Goal: Information Seeking & Learning: Learn about a topic

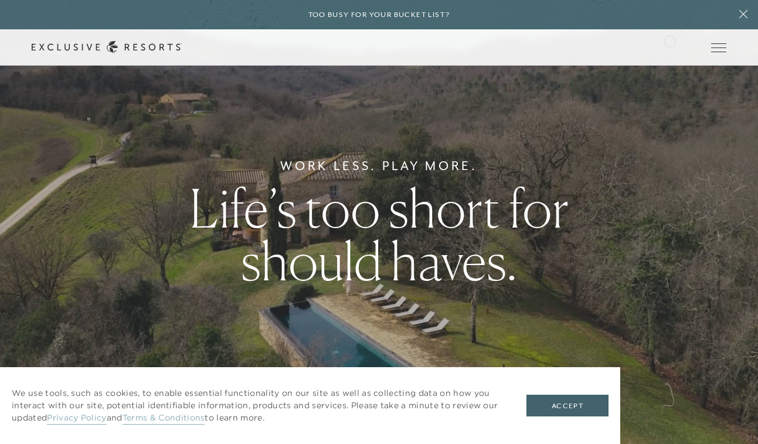
click at [670, 40] on div "Schedule a Meeting Get Started Visit home page Member Login Schedule a Meeting …" at bounding box center [379, 47] width 758 height 36
click at [0, 0] on link "Member Login" at bounding box center [0, 0] width 0 height 0
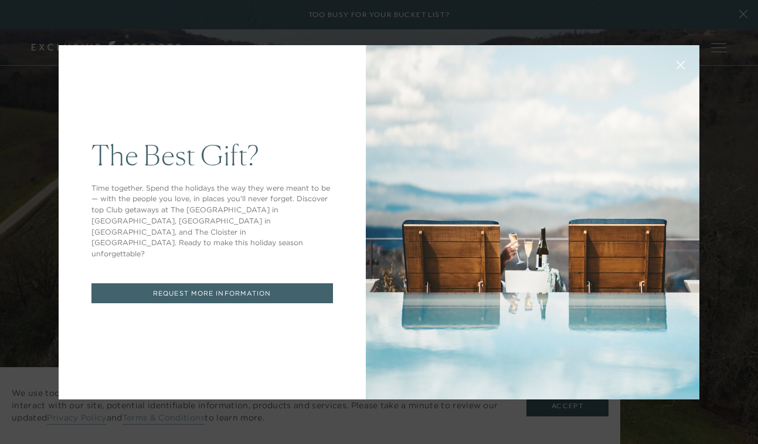
click at [672, 69] on button at bounding box center [680, 64] width 28 height 28
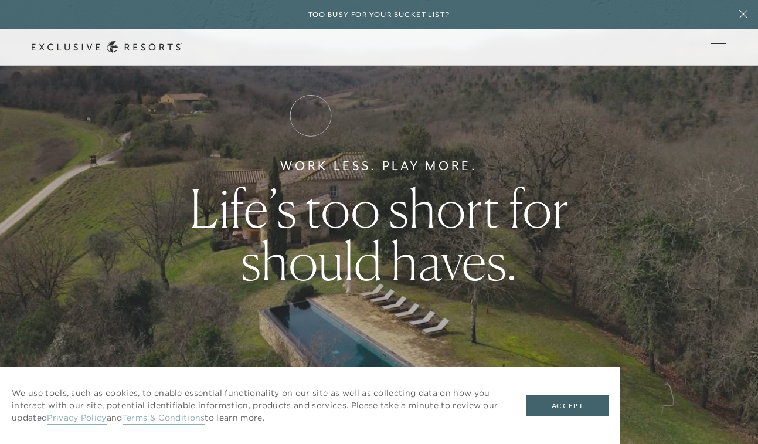
click at [0, 0] on link "Residence Collection" at bounding box center [0, 0] width 0 height 0
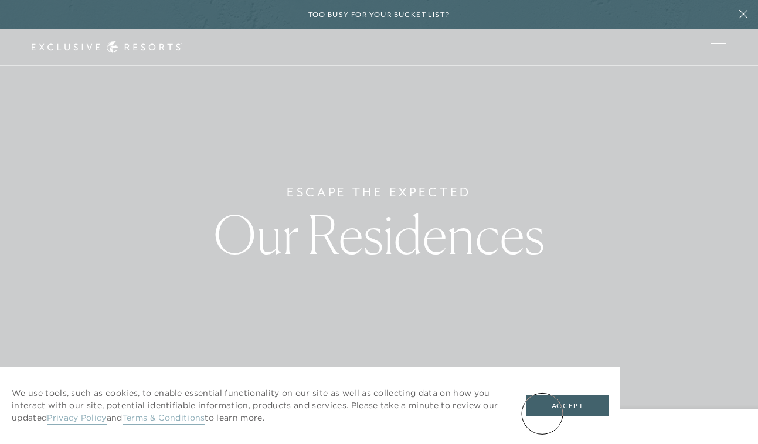
click at [544, 408] on button "Accept" at bounding box center [567, 405] width 82 height 22
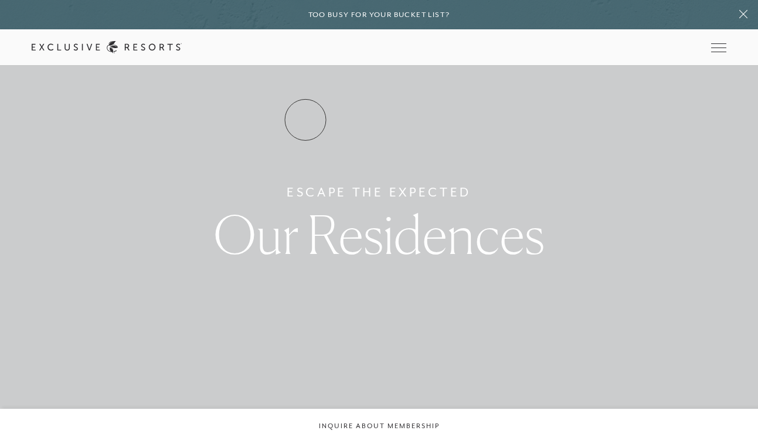
click at [0, 0] on link "Residence Collection" at bounding box center [0, 0] width 0 height 0
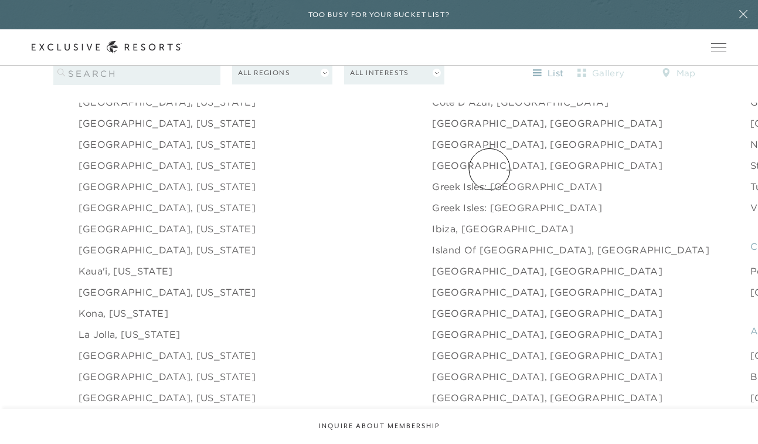
scroll to position [1305, 0]
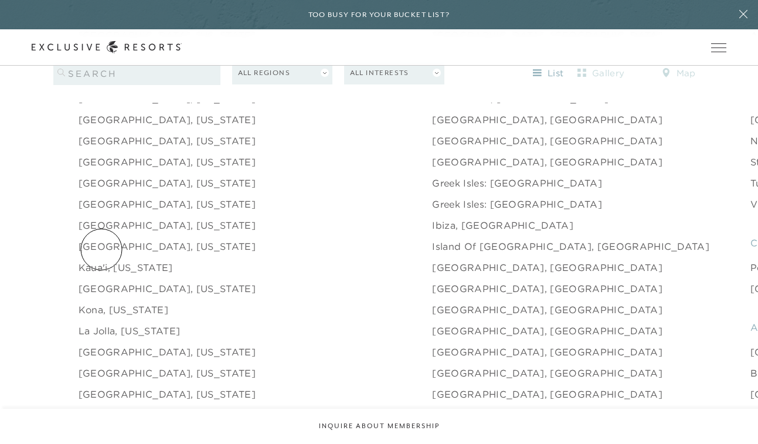
click at [102, 260] on link "Kaua'i, [US_STATE]" at bounding box center [126, 267] width 94 height 14
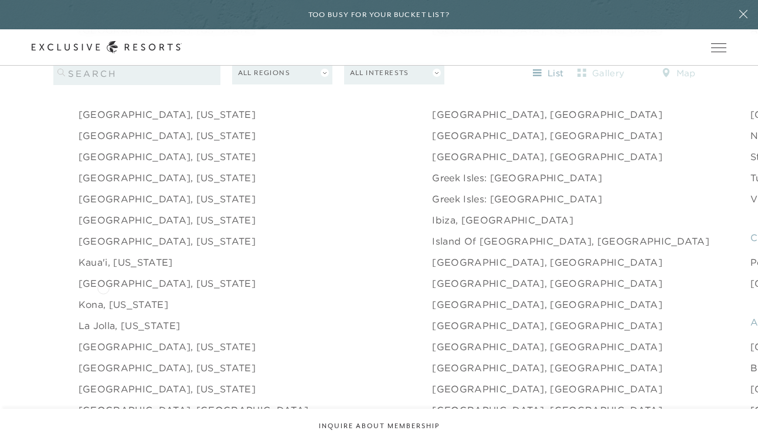
scroll to position [1386, 0]
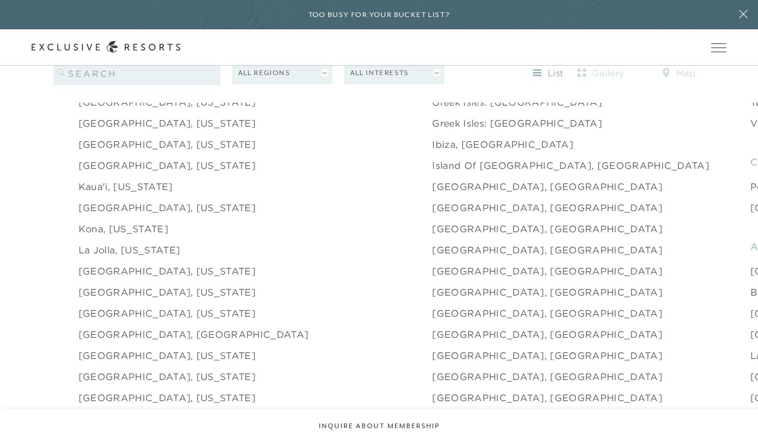
click at [108, 348] on link "[GEOGRAPHIC_DATA], [US_STATE]" at bounding box center [167, 355] width 177 height 14
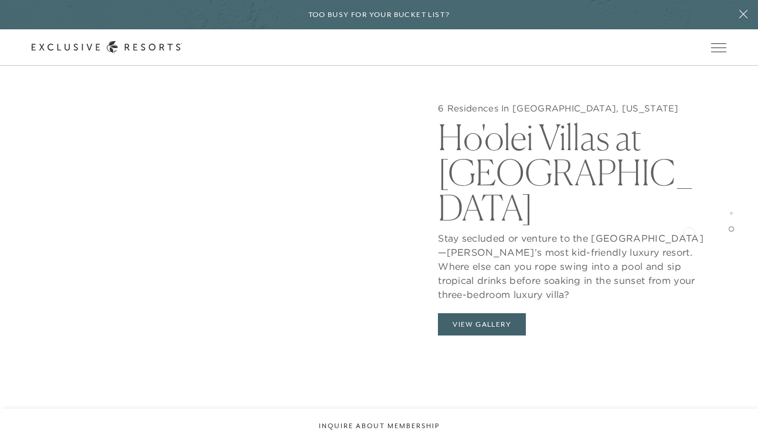
scroll to position [1867, 0]
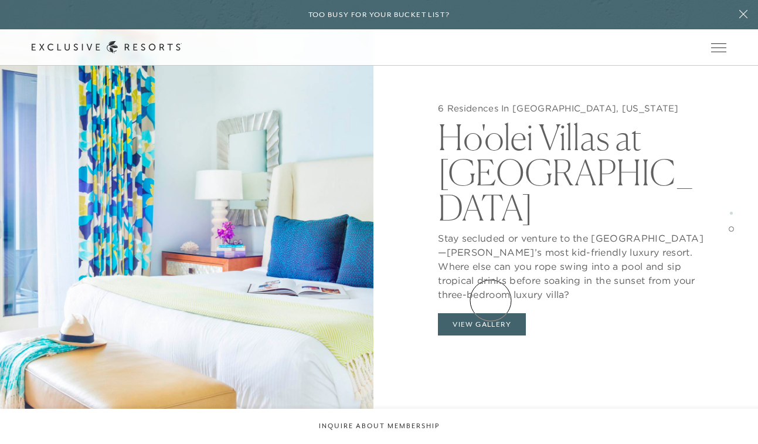
click at [490, 313] on button "View Gallery" at bounding box center [482, 324] width 88 height 22
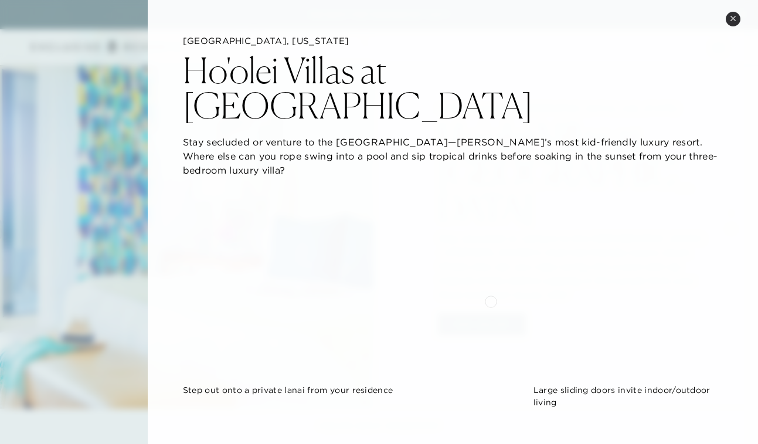
scroll to position [0, 0]
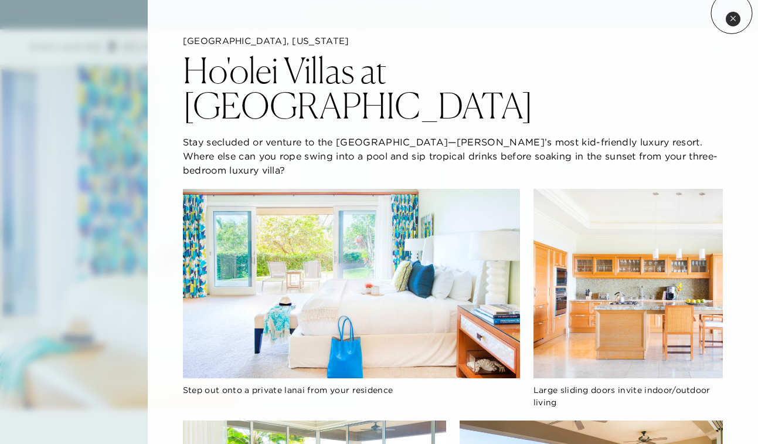
click at [731, 13] on button "Close quickview" at bounding box center [732, 19] width 15 height 15
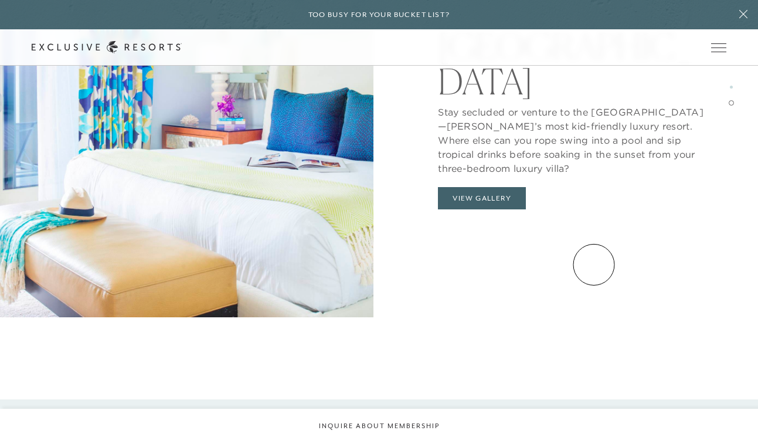
scroll to position [2151, 0]
